Goal: Task Accomplishment & Management: Use online tool/utility

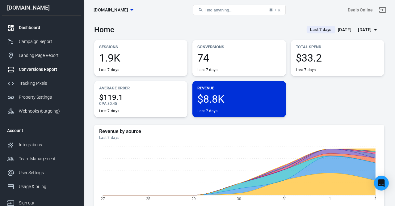
click at [45, 71] on div "Conversions Report" at bounding box center [47, 69] width 57 height 6
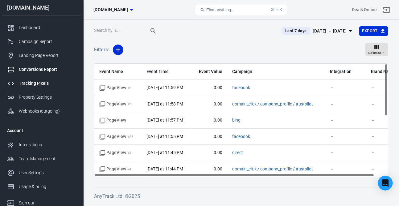
click at [44, 84] on div "Tracking Pixels" at bounding box center [47, 83] width 57 height 6
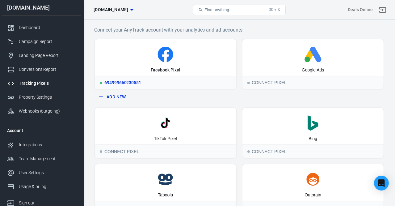
click at [148, 67] on div "Facebook Pixel" at bounding box center [165, 57] width 141 height 36
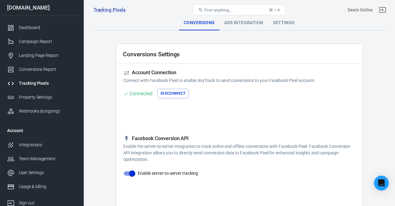
click at [244, 26] on div "Ads Integration" at bounding box center [243, 22] width 49 height 15
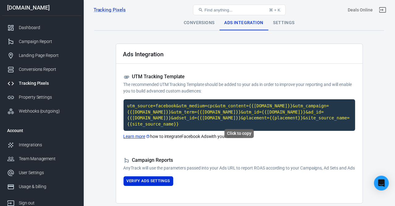
click at [220, 114] on code "utm_source=facebook&utm_medium=cpc&utm_content={{[DOMAIN_NAME]}}&utm_campaign={…" at bounding box center [238, 114] width 231 height 31
click at [160, 182] on button "Verify Ads Settings" at bounding box center [148, 181] width 50 height 10
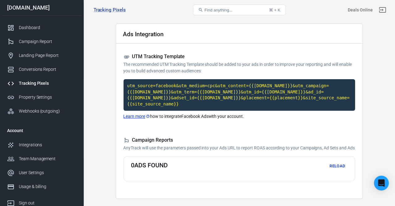
scroll to position [31, 0]
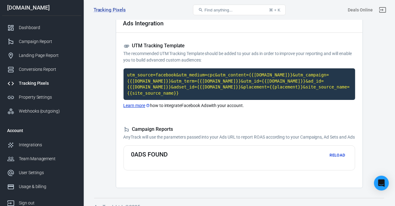
click at [335, 158] on button "Reload" at bounding box center [337, 155] width 20 height 10
click at [196, 86] on code "utm_source=facebook&utm_medium=cpc&utm_content={{[DOMAIN_NAME]}}&utm_campaign={…" at bounding box center [238, 83] width 231 height 31
